Goal: Find specific page/section: Find specific page/section

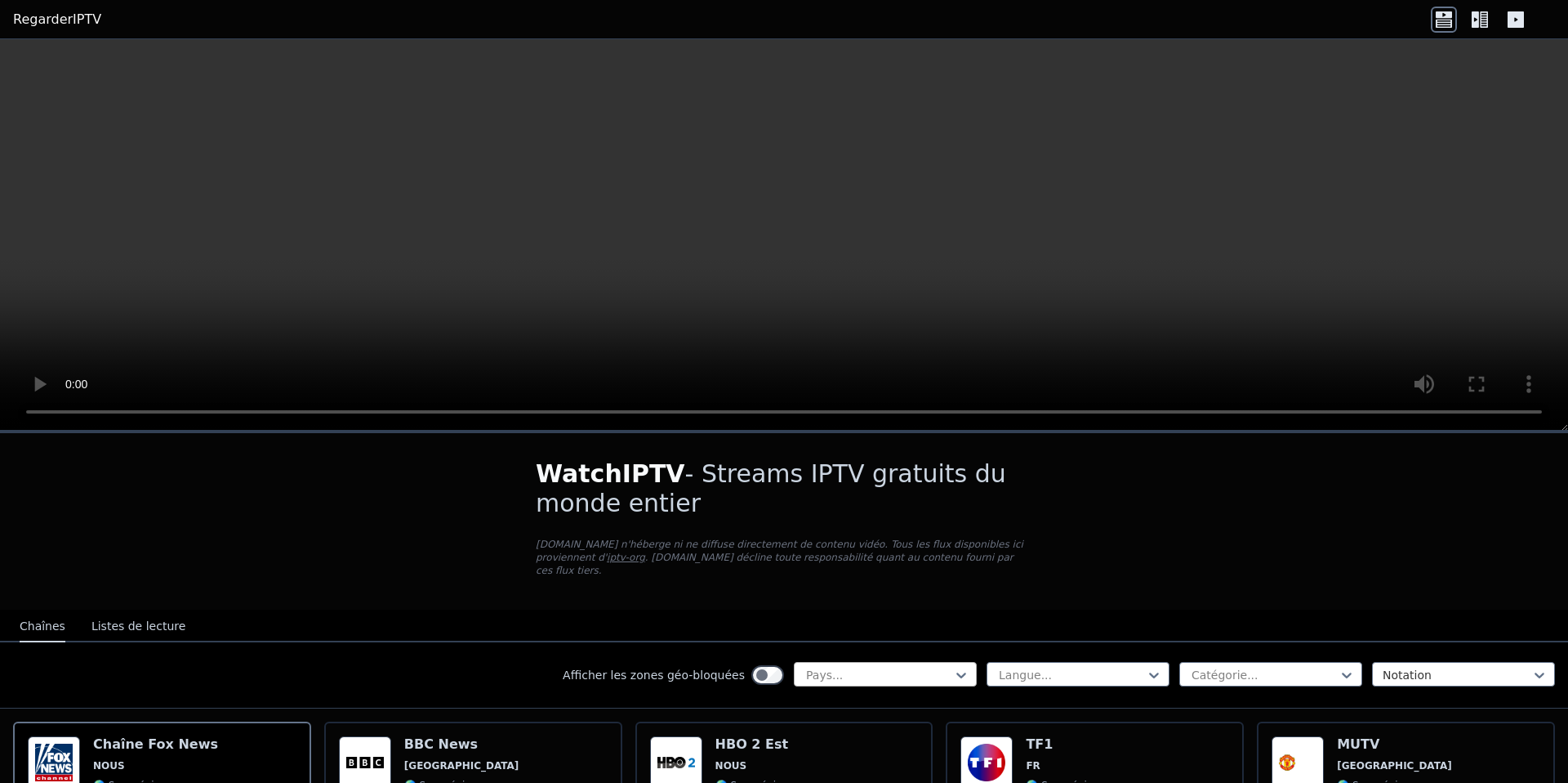
click at [852, 674] on div at bounding box center [878, 674] width 148 height 16
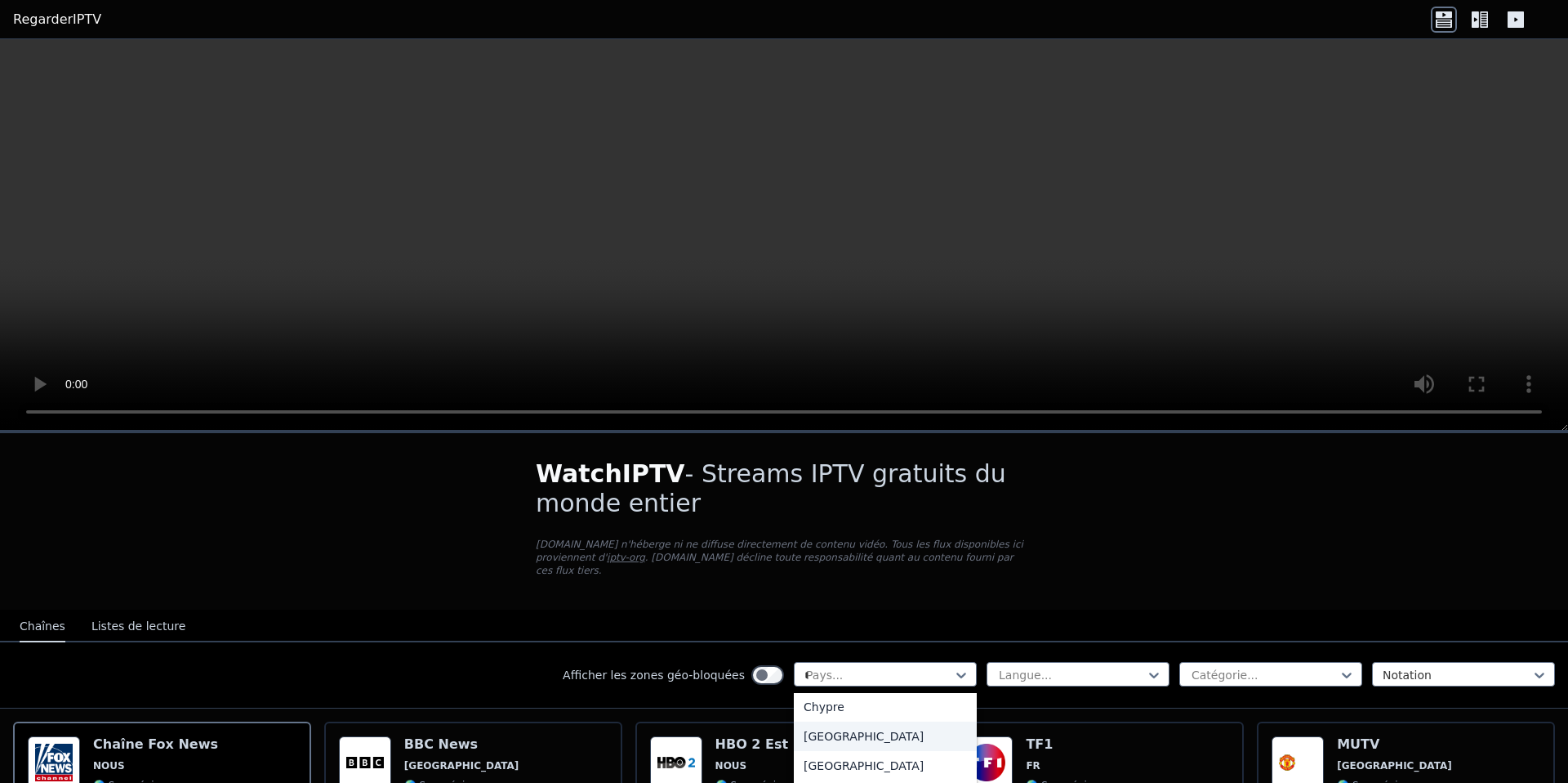
scroll to position [33, 0]
type input "**"
click at [845, 745] on div "France" at bounding box center [885, 740] width 183 height 29
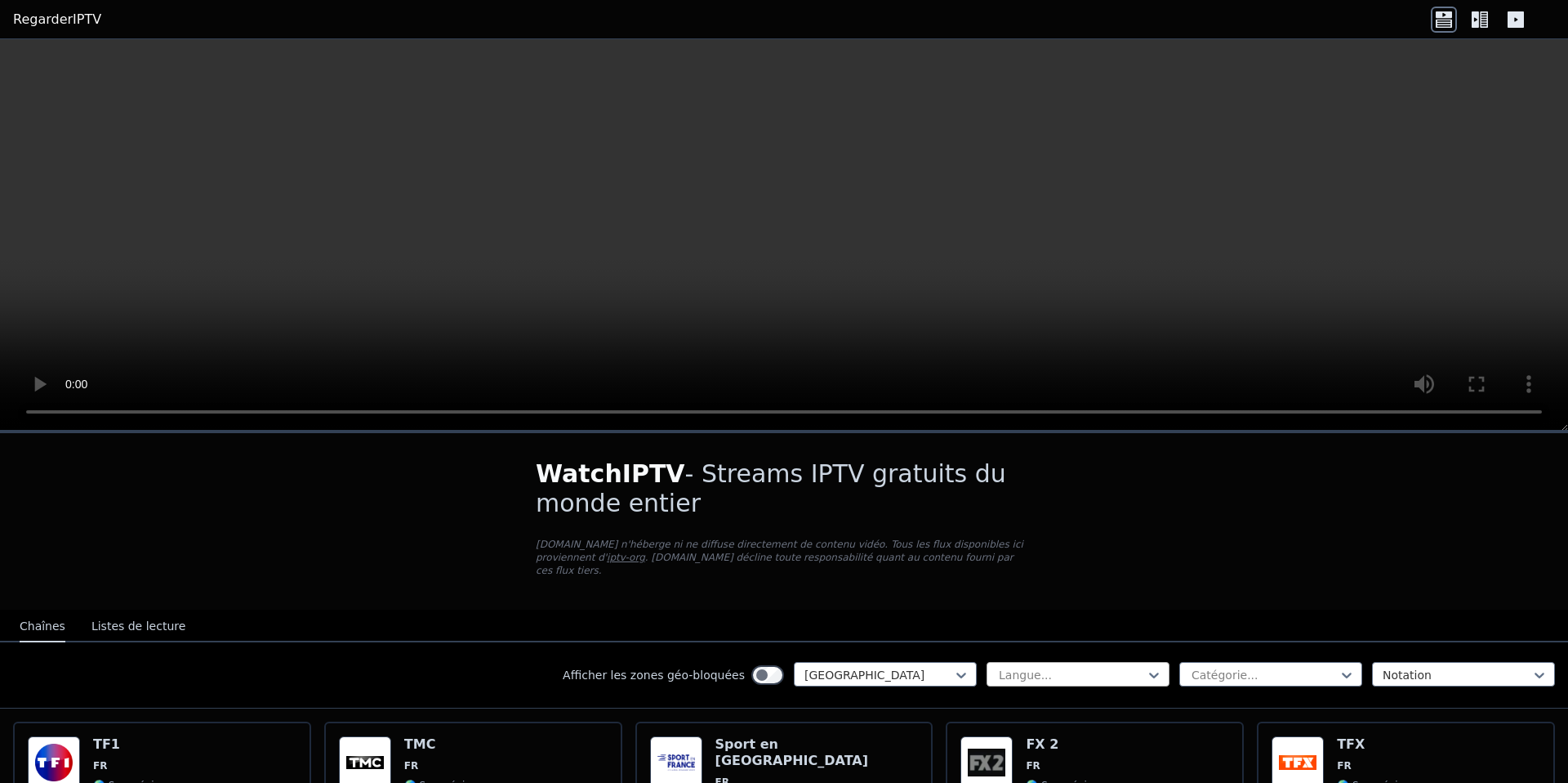
click at [1030, 683] on div "Langue..." at bounding box center [1077, 674] width 183 height 25
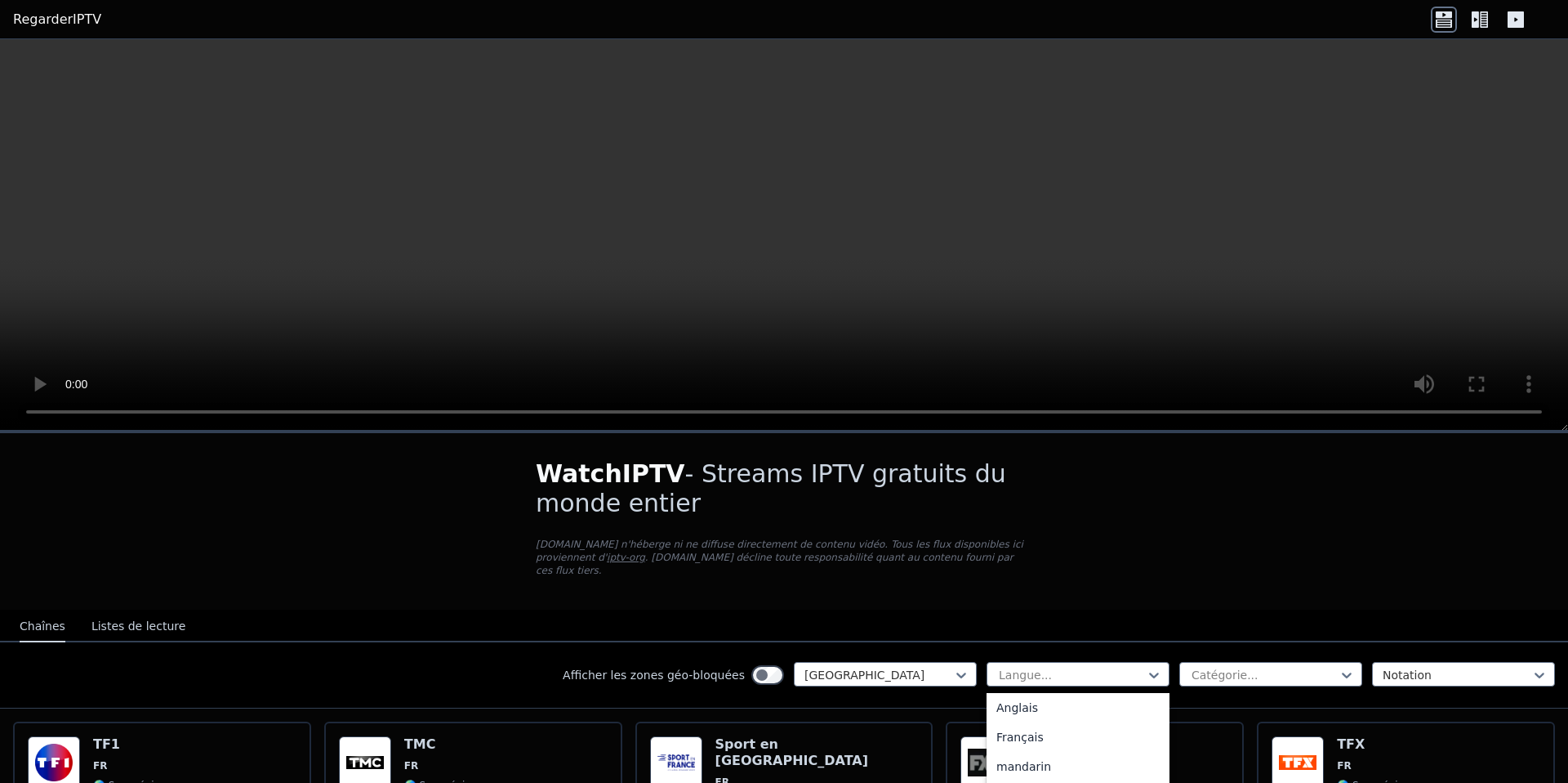
scroll to position [49, 0]
click at [1026, 745] on font "Français" at bounding box center [1020, 750] width 47 height 13
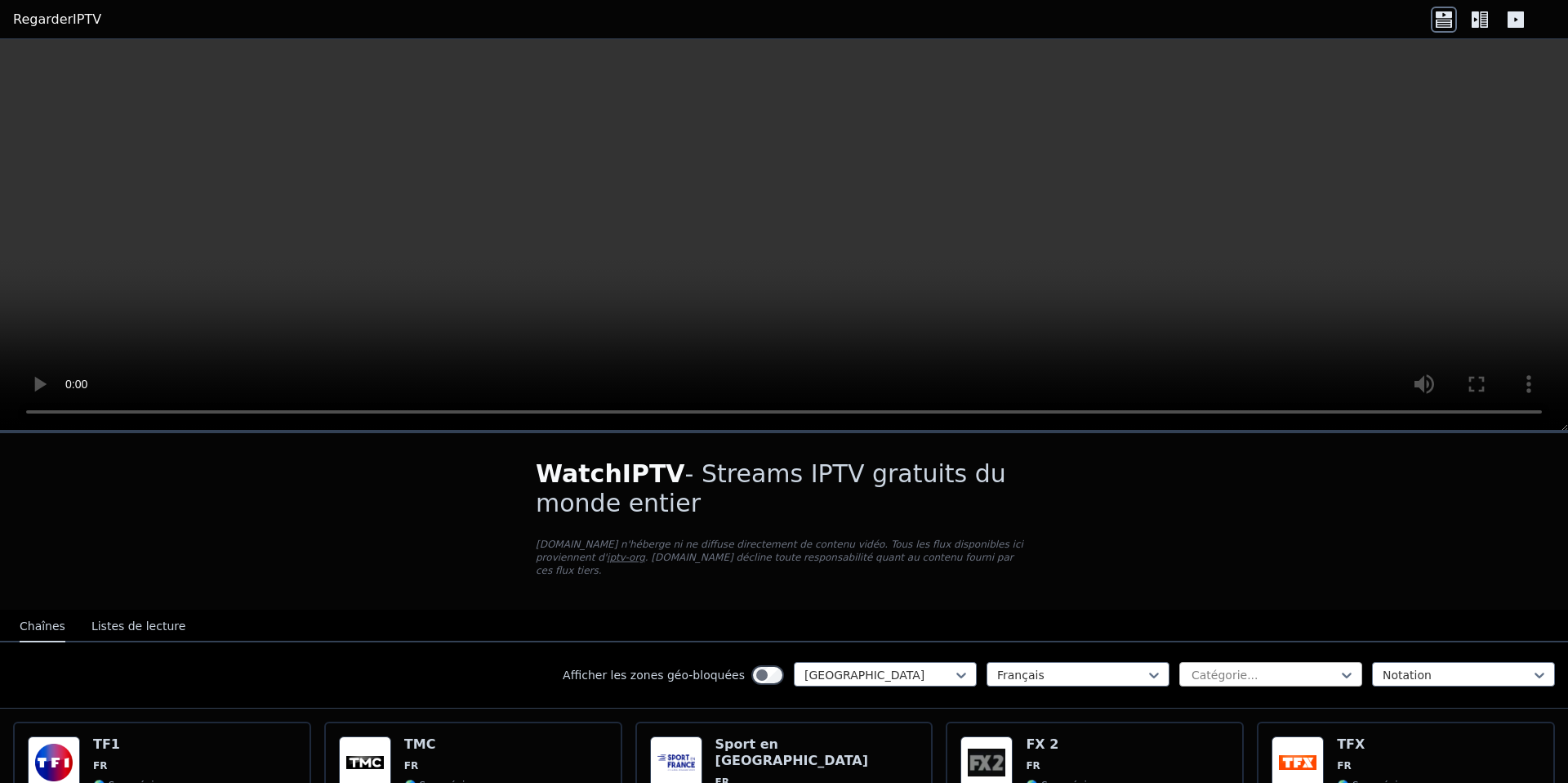
click at [1197, 678] on div at bounding box center [1263, 674] width 148 height 16
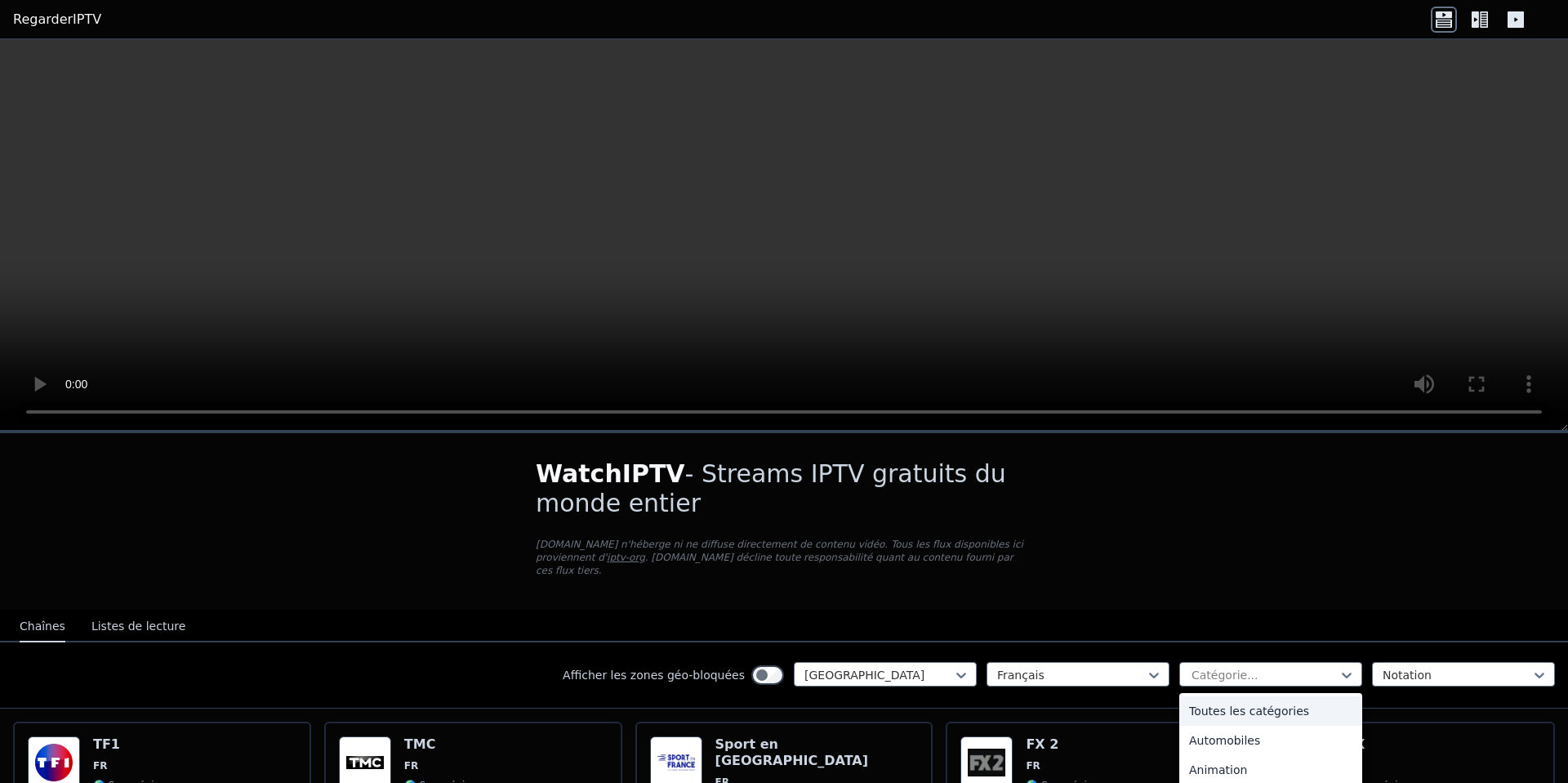
click at [1231, 707] on font "Toutes les catégories" at bounding box center [1249, 710] width 120 height 13
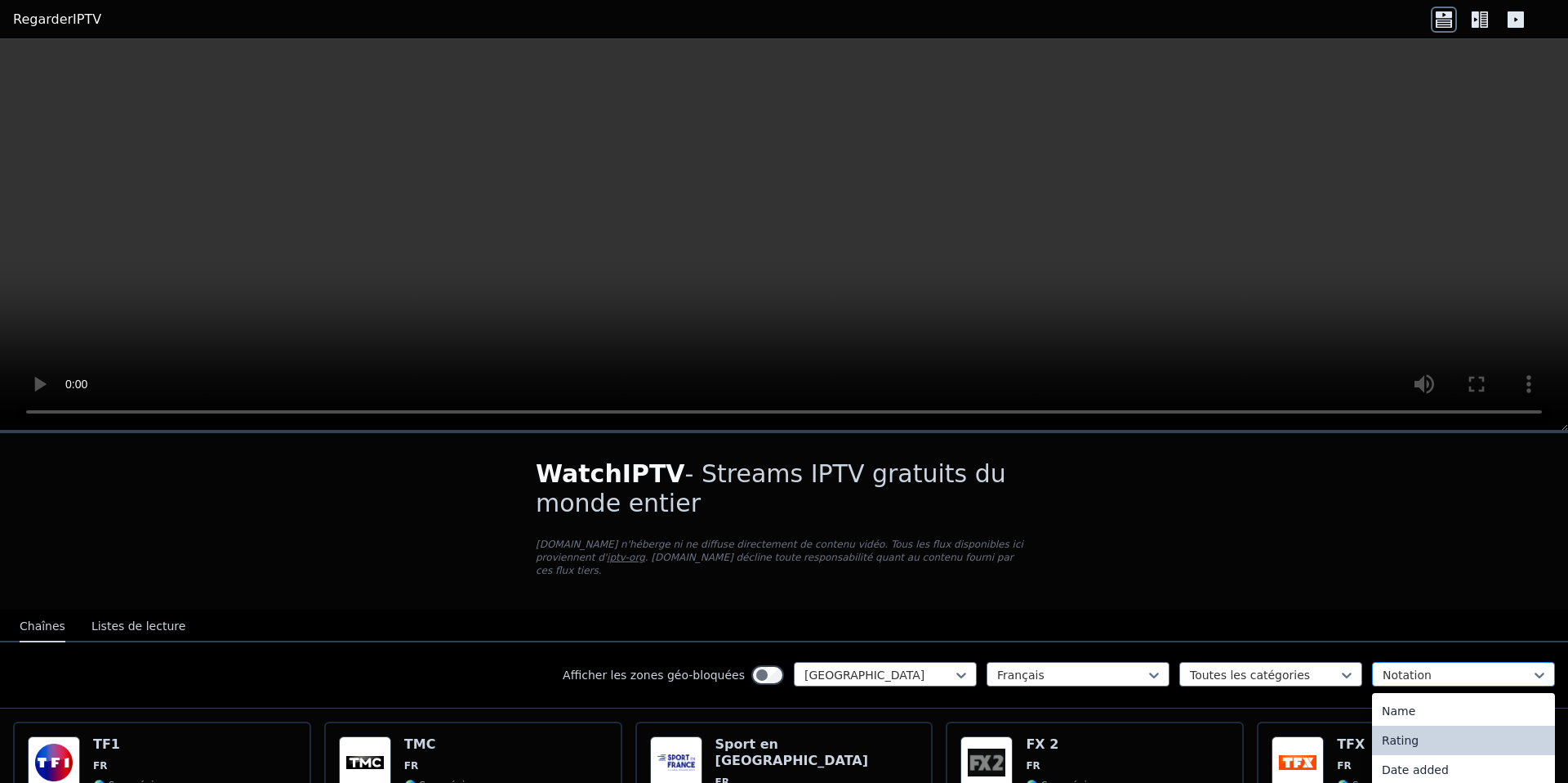
click at [1424, 676] on div at bounding box center [1456, 674] width 148 height 16
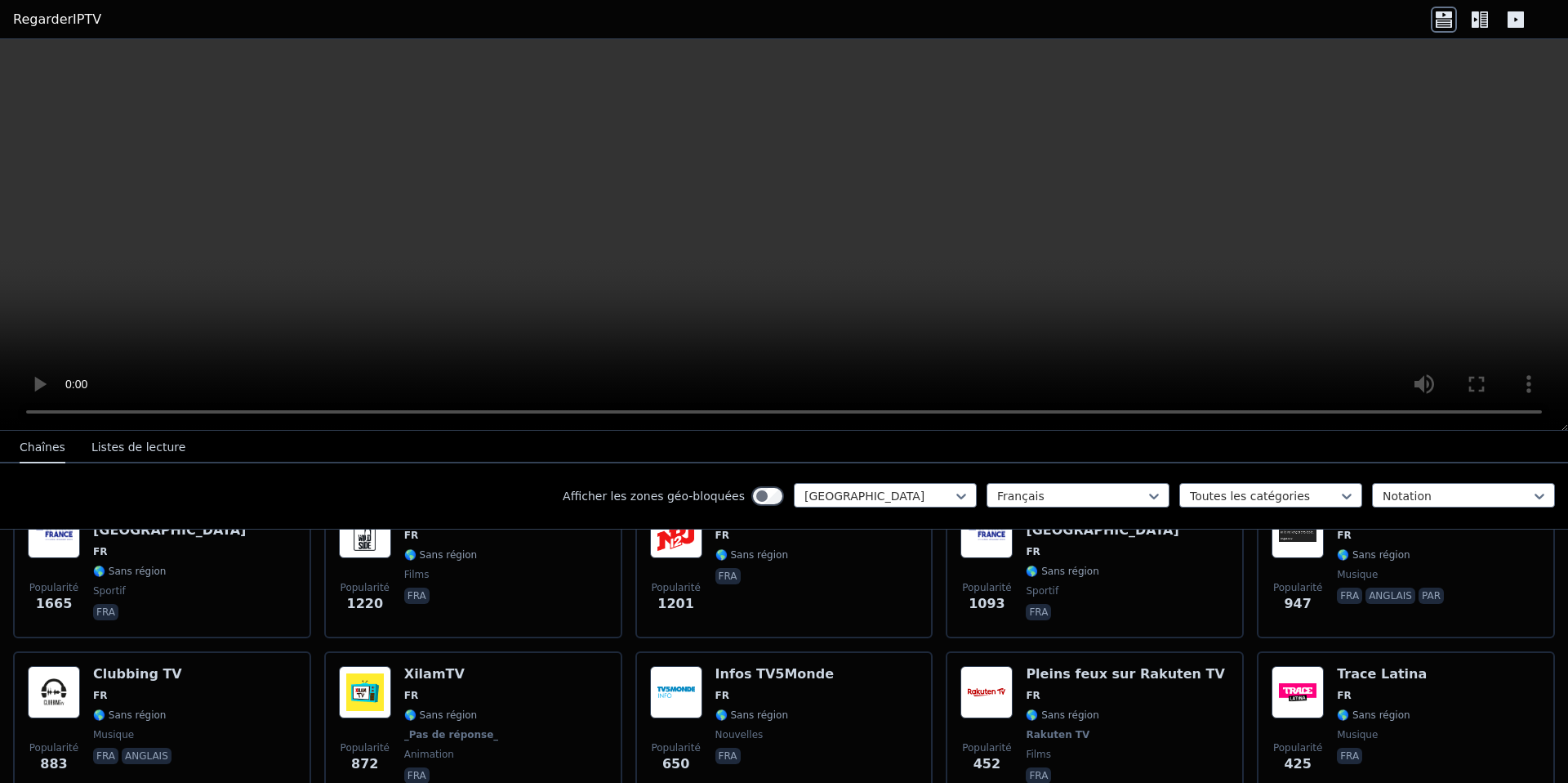
scroll to position [370, 0]
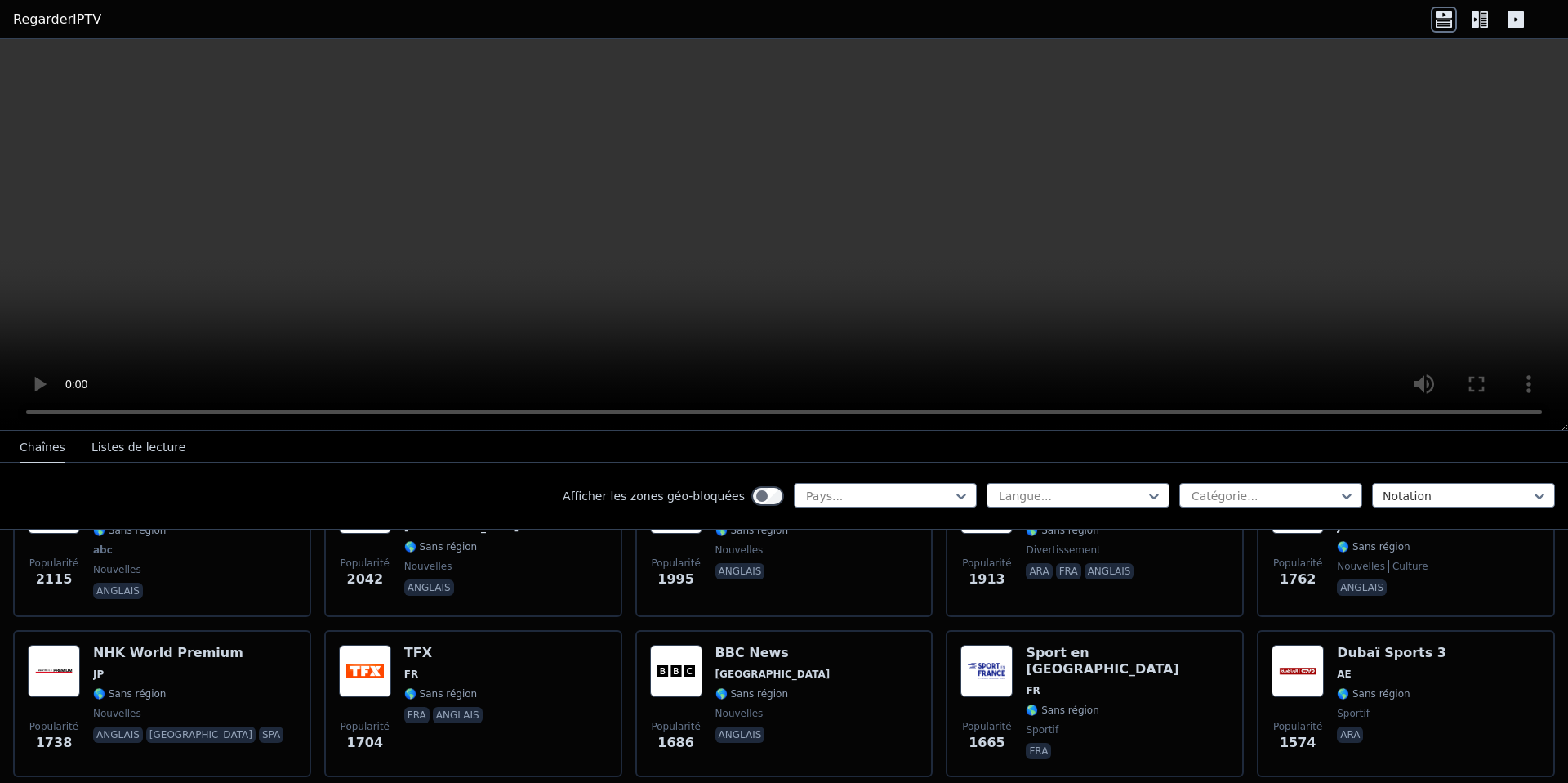
scroll to position [796, 0]
